Goal: Browse casually

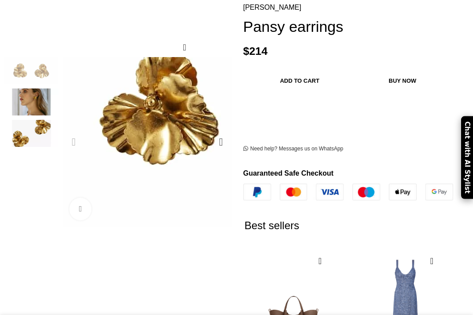
scroll to position [44, 0]
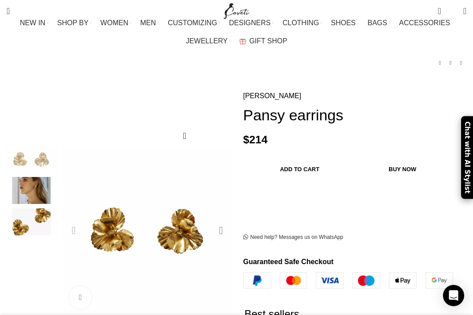
click at [219, 220] on div "Next slide" at bounding box center [221, 230] width 22 height 22
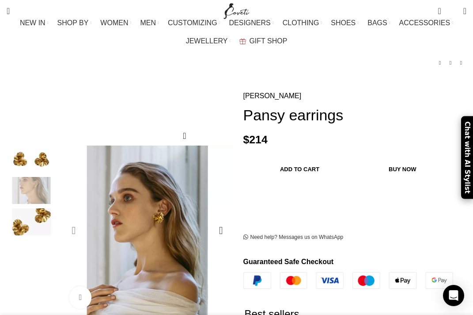
click at [72, 221] on div "Previous slide" at bounding box center [74, 230] width 22 height 22
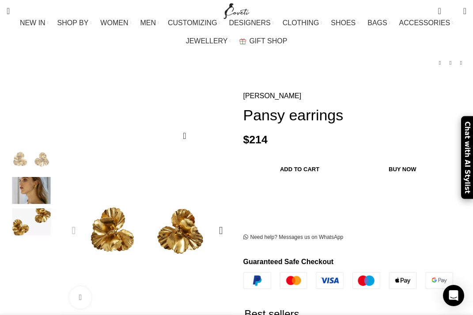
scroll to position [0, 102]
click at [73, 221] on div "Previous slide" at bounding box center [74, 230] width 22 height 22
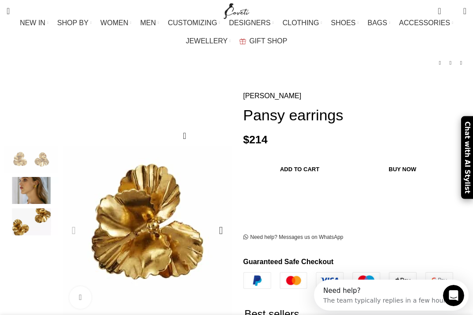
scroll to position [0, 0]
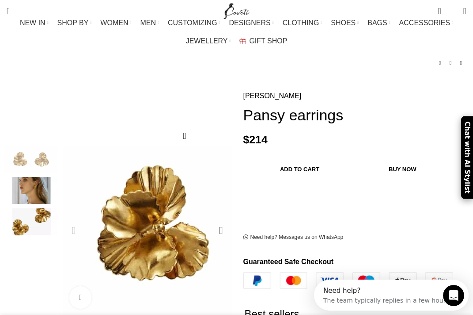
click at [87, 222] on img "1 / 3" at bounding box center [245, 225] width 442 height 442
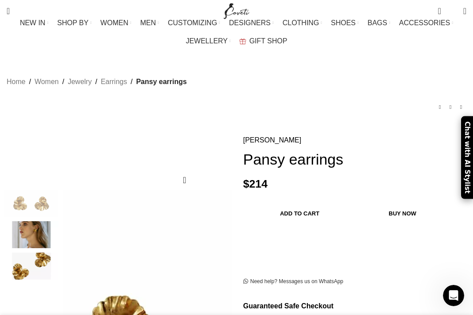
scroll to position [0, 204]
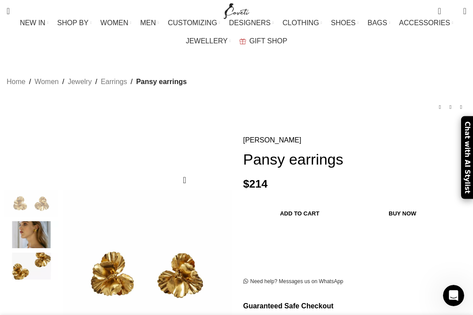
click at [39, 252] on img "3 / 3" at bounding box center [31, 265] width 54 height 27
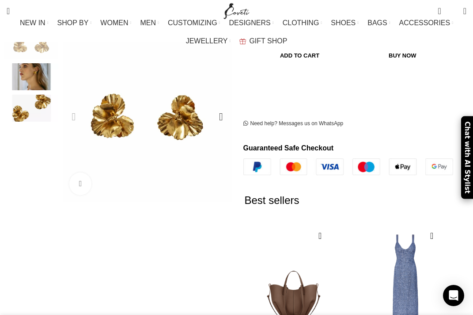
scroll to position [44, 0]
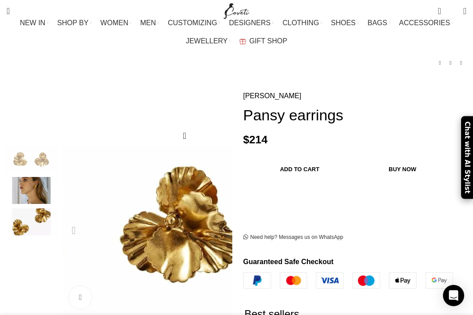
click at [181, 222] on img "1 / 3" at bounding box center [95, 222] width 442 height 442
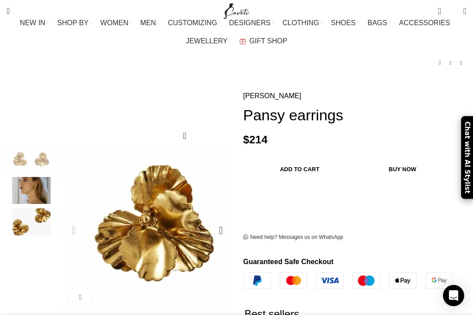
click at [196, 224] on img "1 / 3" at bounding box center [69, 221] width 442 height 442
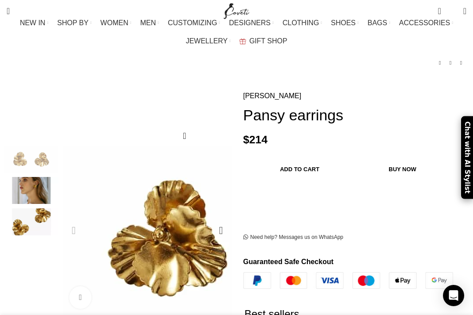
click at [184, 221] on img "1 / 3" at bounding box center [83, 236] width 442 height 442
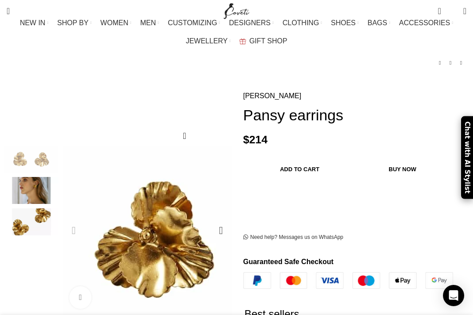
scroll to position [0, 102]
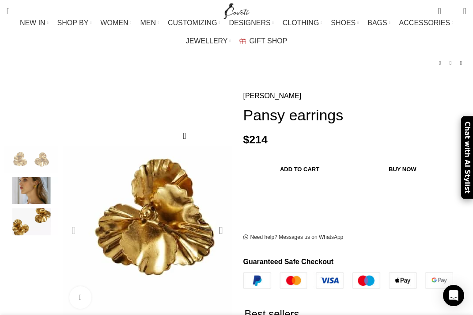
click at [196, 228] on img "1 / 3" at bounding box center [70, 215] width 442 height 442
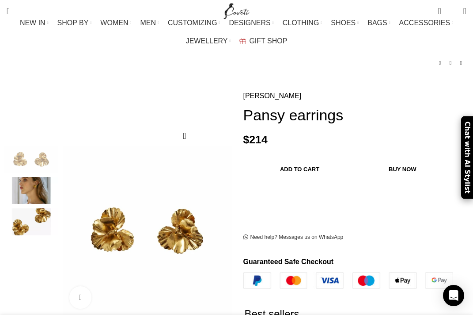
scroll to position [0, 407]
